Goal: Task Accomplishment & Management: Complete application form

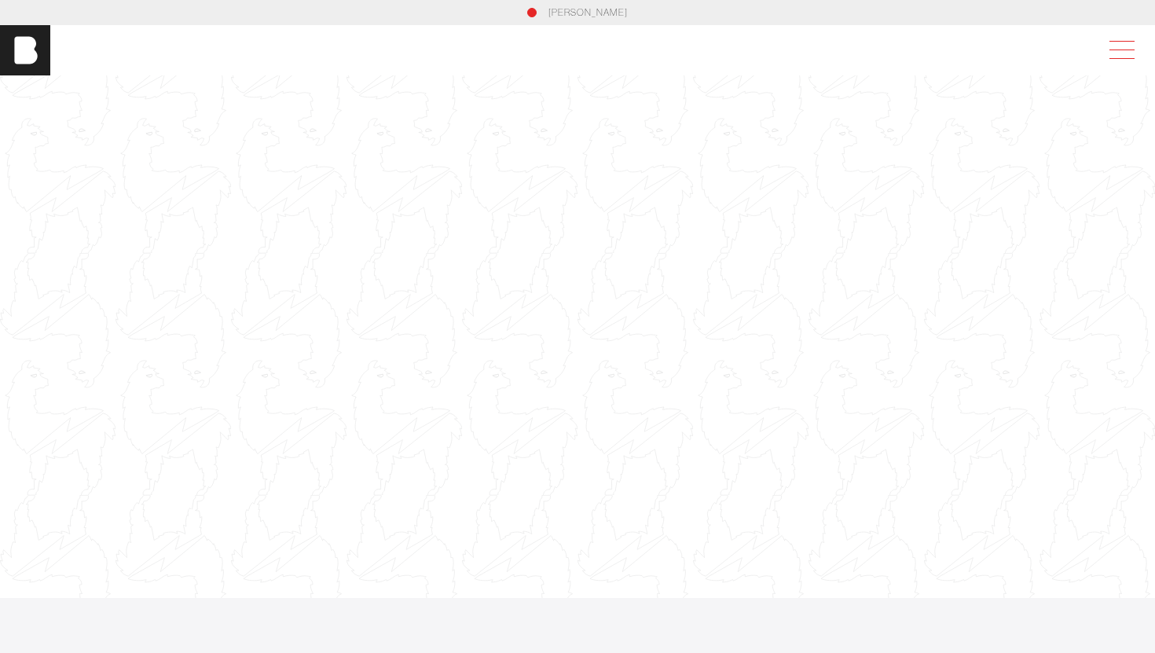
click at [1109, 46] on span at bounding box center [1119, 50] width 36 height 28
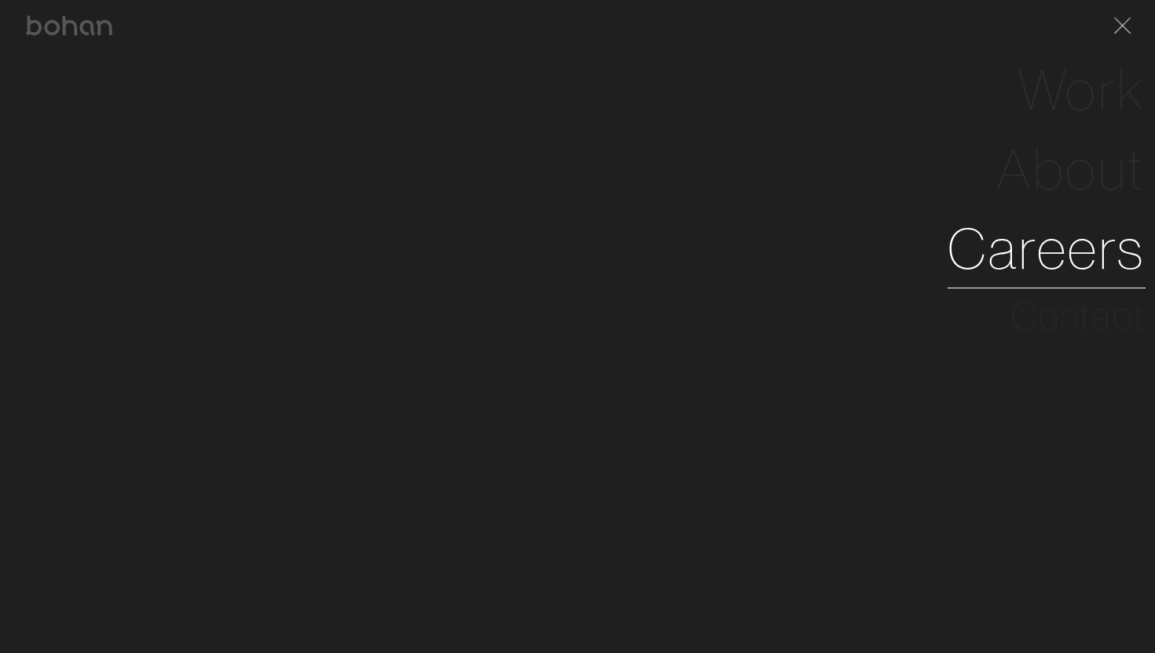
click at [1050, 247] on link "Careers" at bounding box center [1046, 248] width 198 height 79
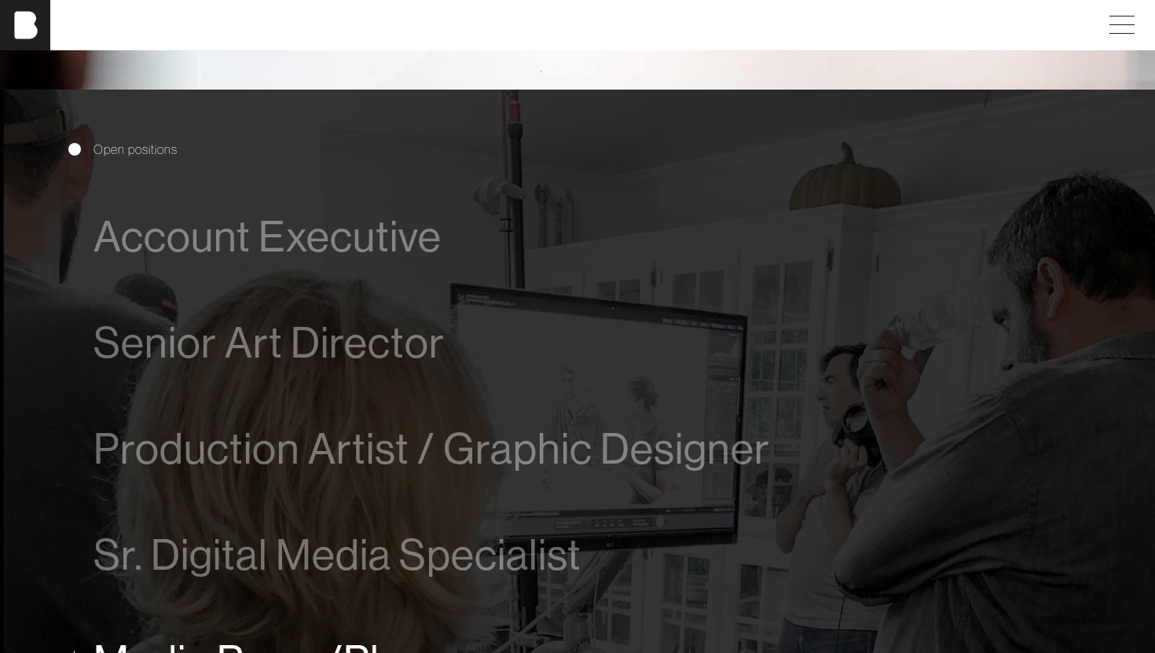
scroll to position [784, 0]
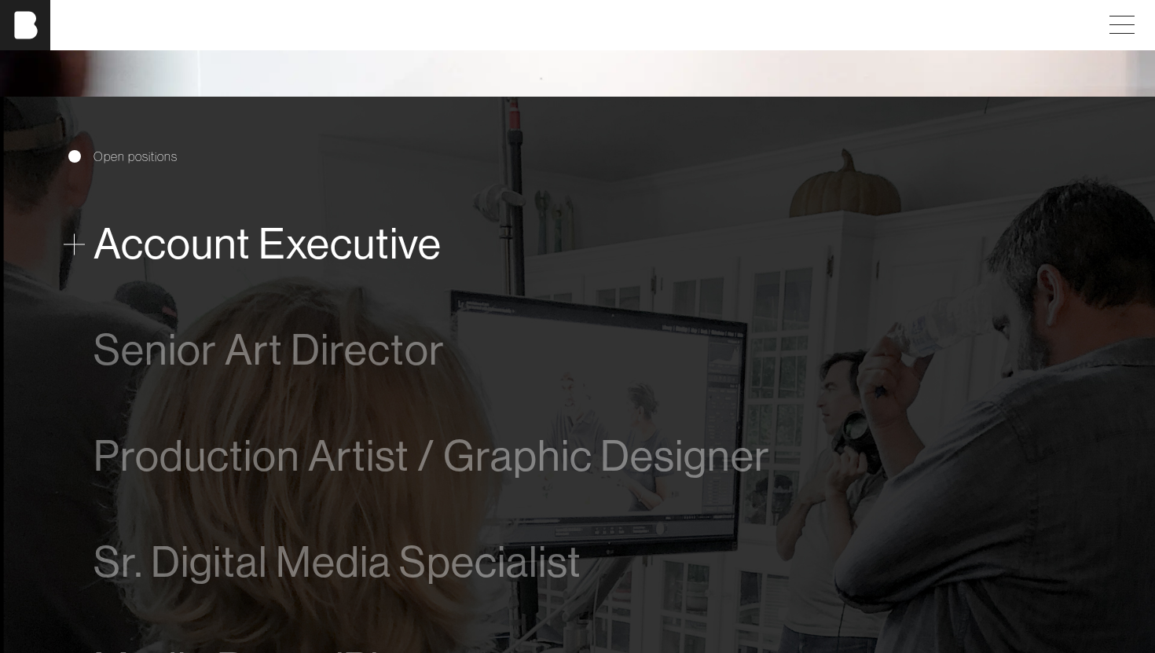
click at [352, 245] on span "Account Executive" at bounding box center [267, 244] width 348 height 48
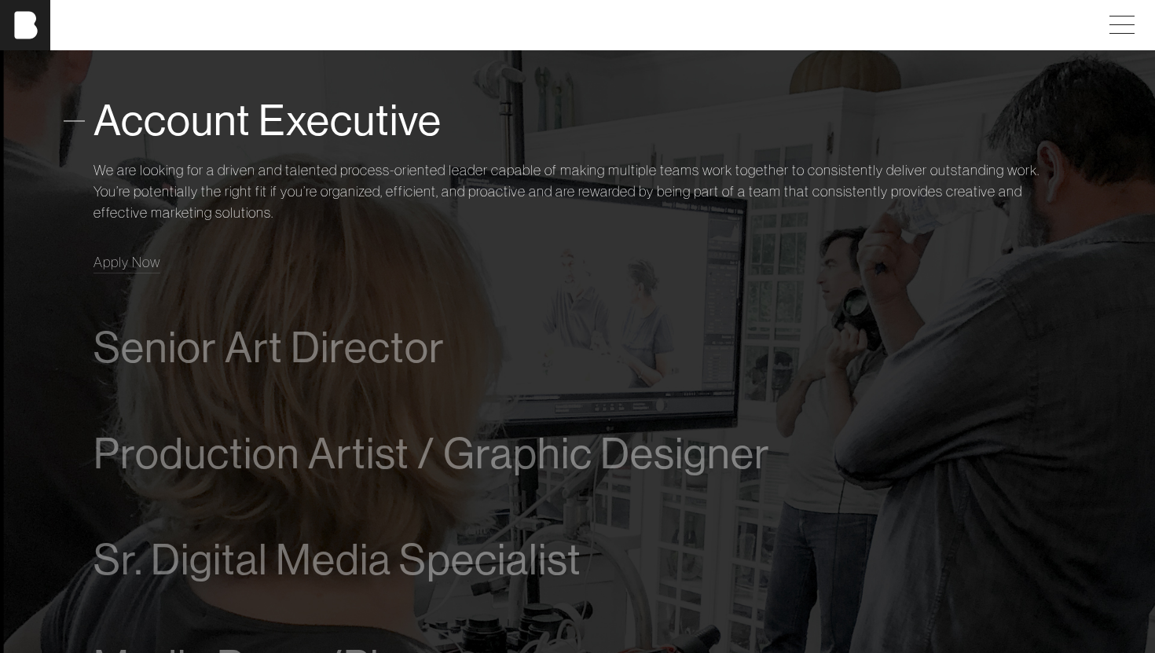
scroll to position [909, 0]
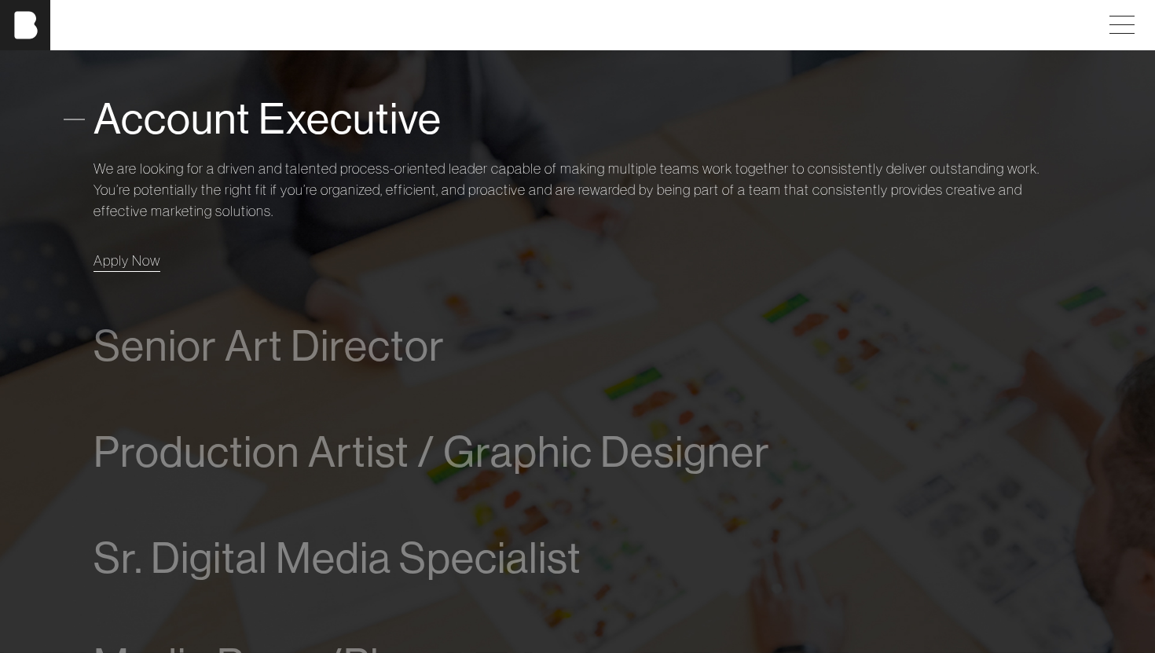
click at [123, 261] on span "Apply Now" at bounding box center [126, 260] width 67 height 18
click at [133, 265] on span "Apply Now" at bounding box center [126, 260] width 67 height 18
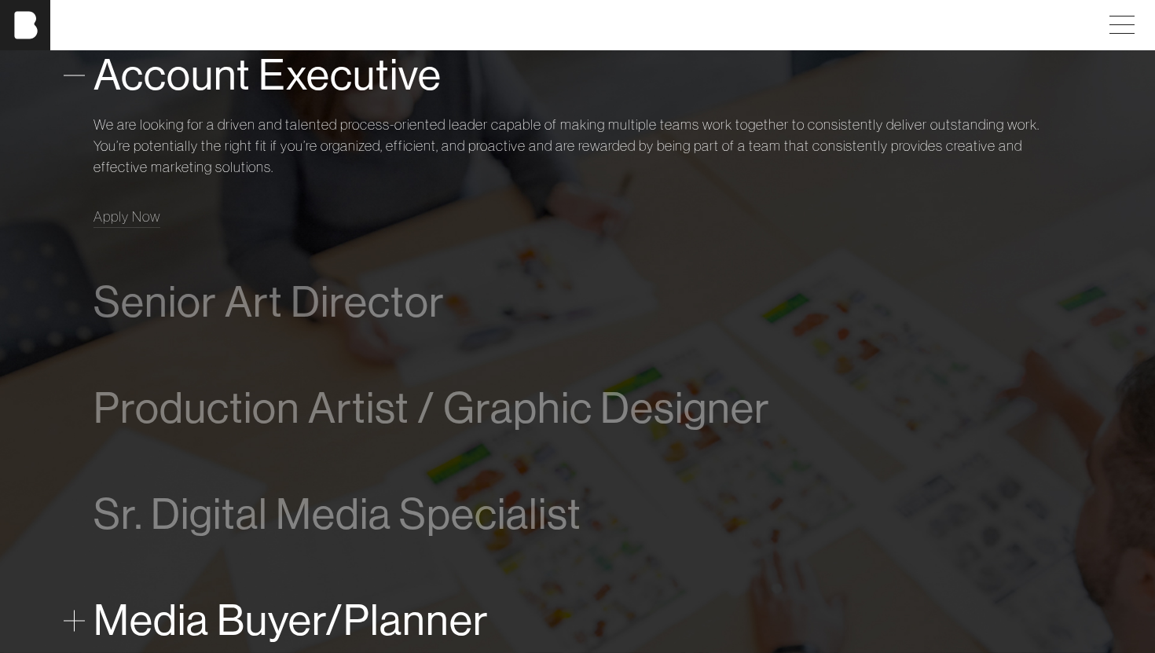
scroll to position [947, 0]
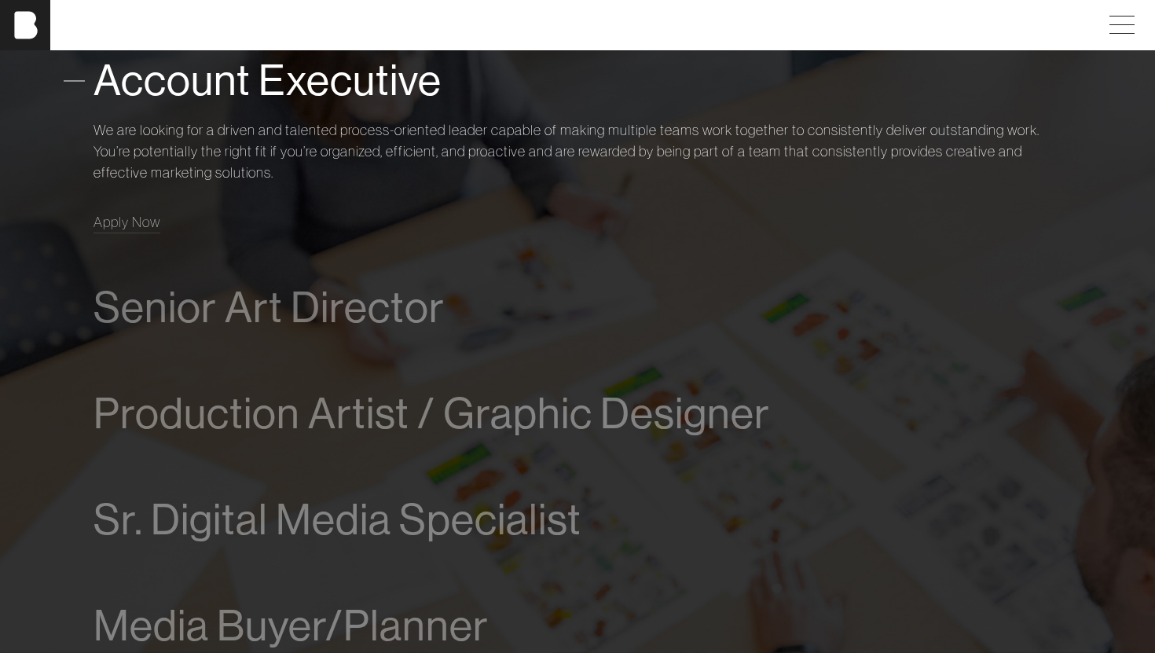
click at [258, 91] on span "Account Executive" at bounding box center [267, 81] width 348 height 48
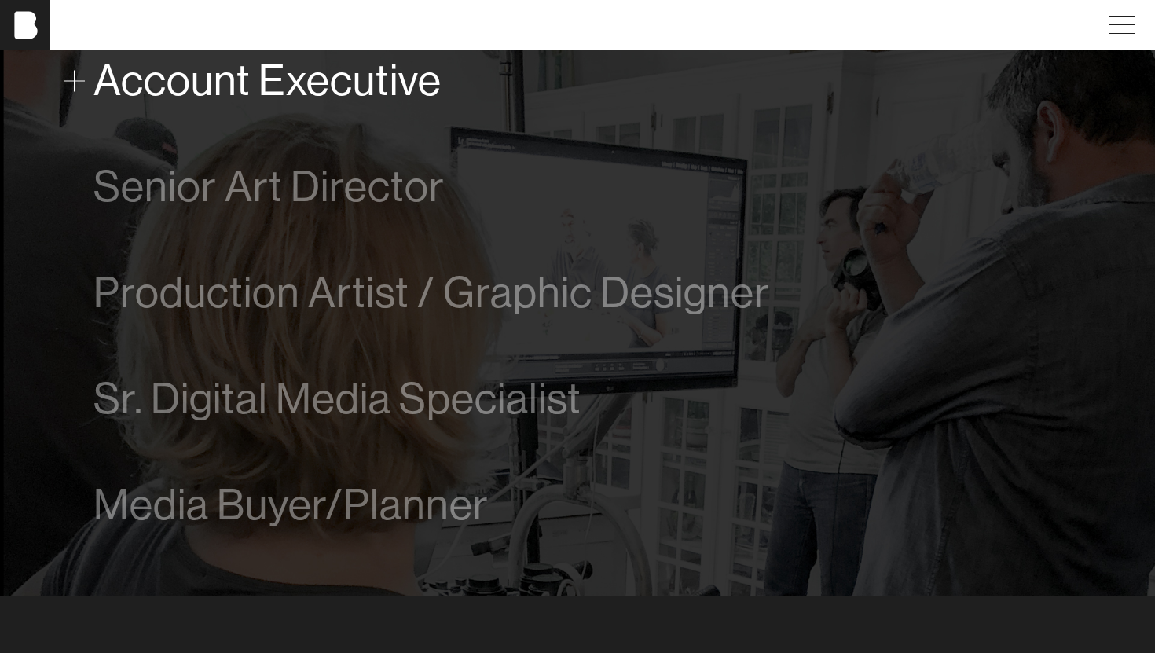
click at [258, 91] on span "Account Executive" at bounding box center [267, 81] width 348 height 48
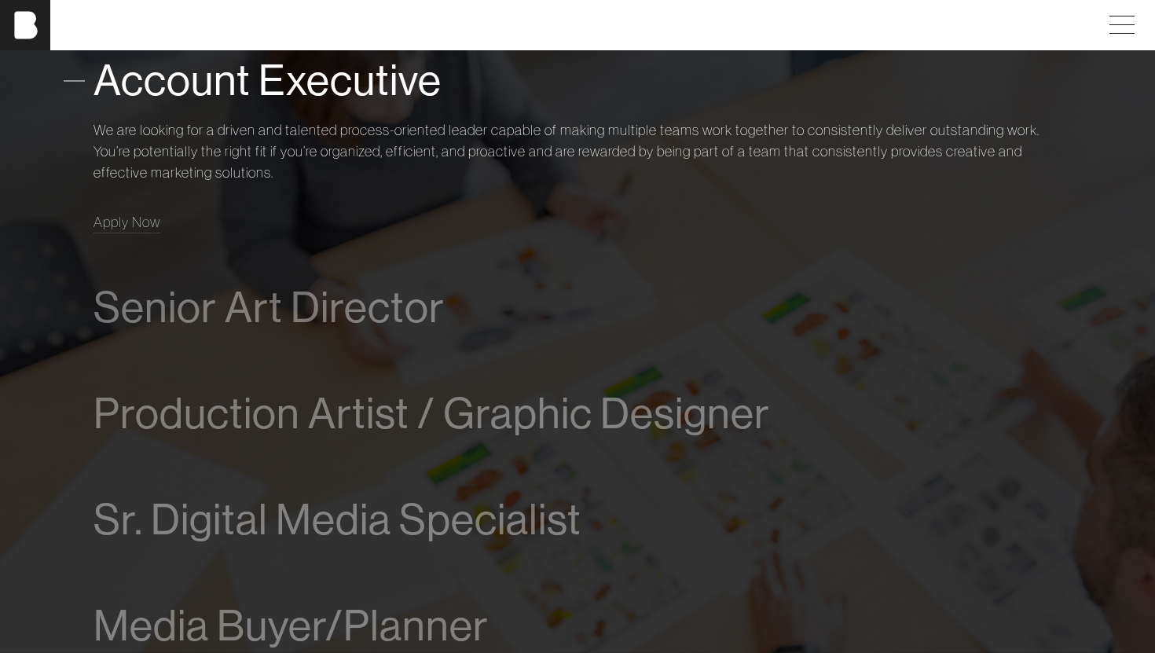
scroll to position [921, 0]
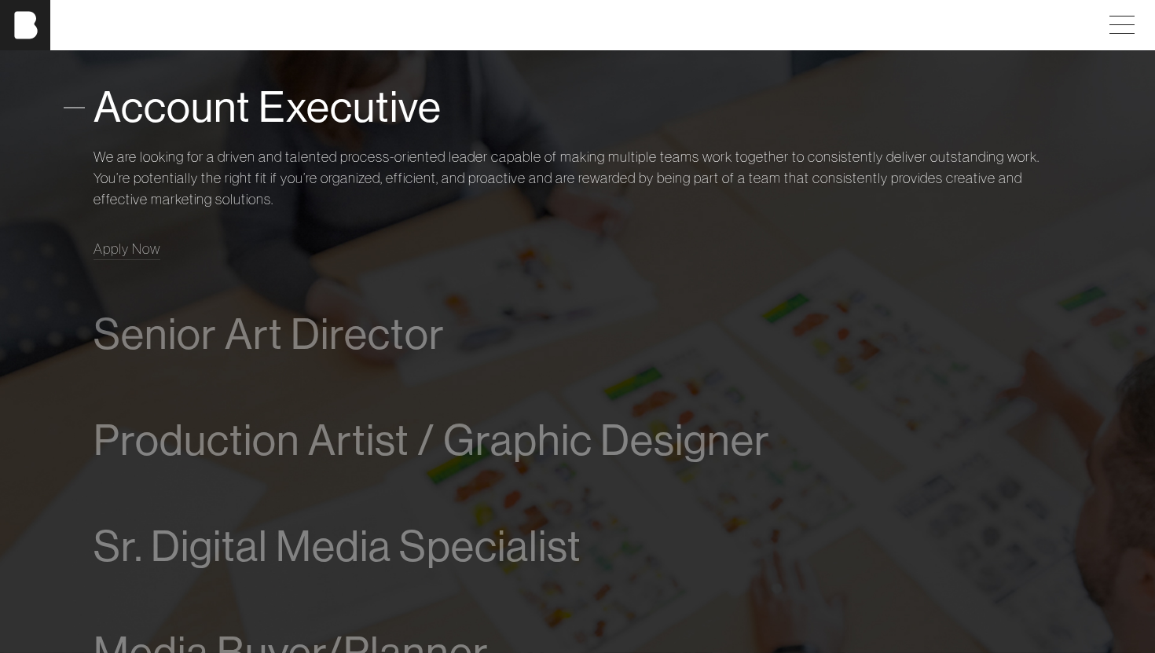
click at [257, 161] on p "We are looking for a driven and talented process-oriented leader capable of mak…" at bounding box center [577, 178] width 968 height 64
click at [104, 251] on span "Apply Now" at bounding box center [126, 249] width 67 height 18
